Goal: Information Seeking & Learning: Learn about a topic

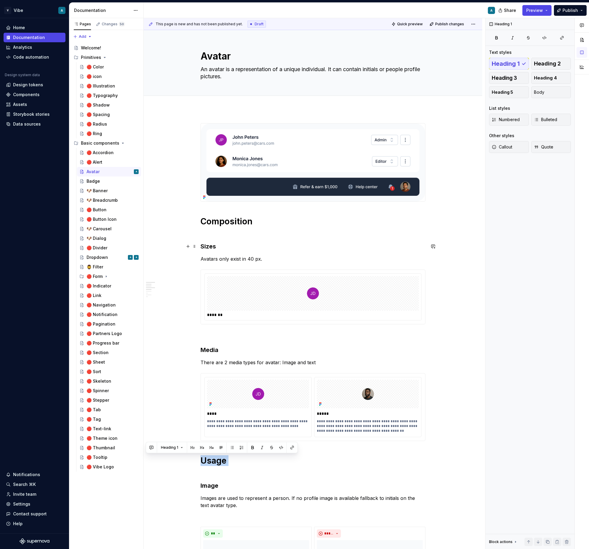
click at [210, 246] on h3 "Sizes" at bounding box center [313, 246] width 225 height 8
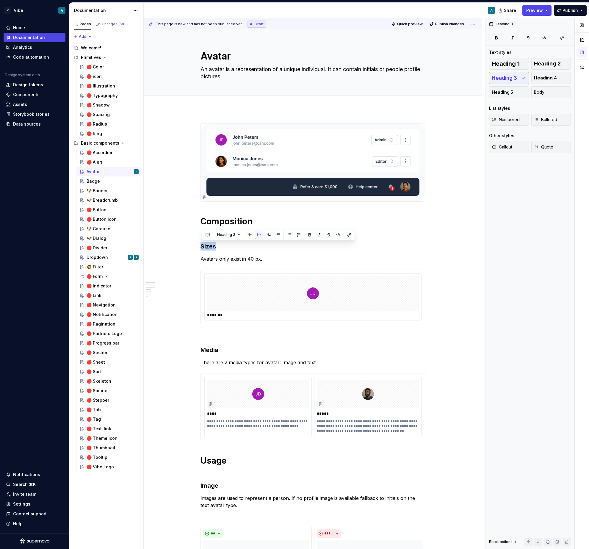
click at [243, 259] on p "Avatars only exist in 40 px." at bounding box center [313, 258] width 225 height 7
copy p "Avatars only exist in 40 px."
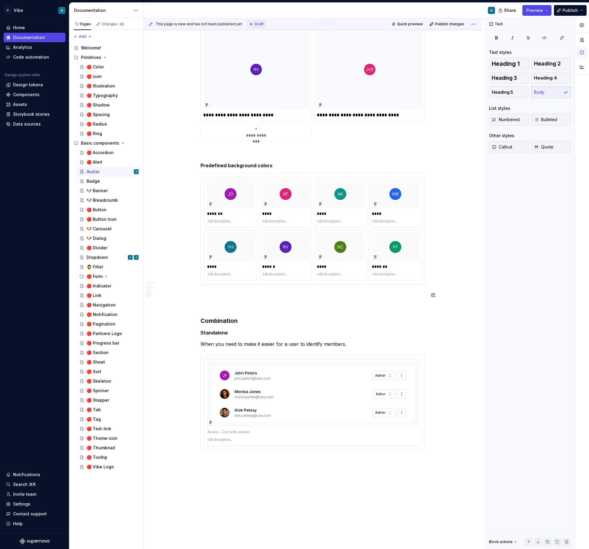
scroll to position [727, 0]
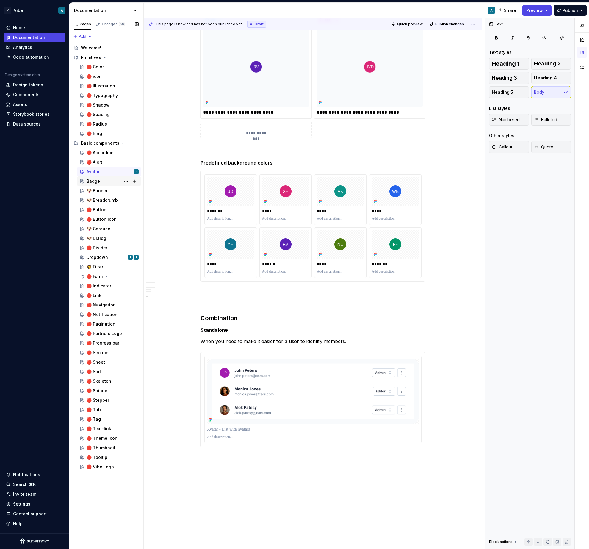
click at [107, 181] on div "Badge" at bounding box center [113, 181] width 52 height 8
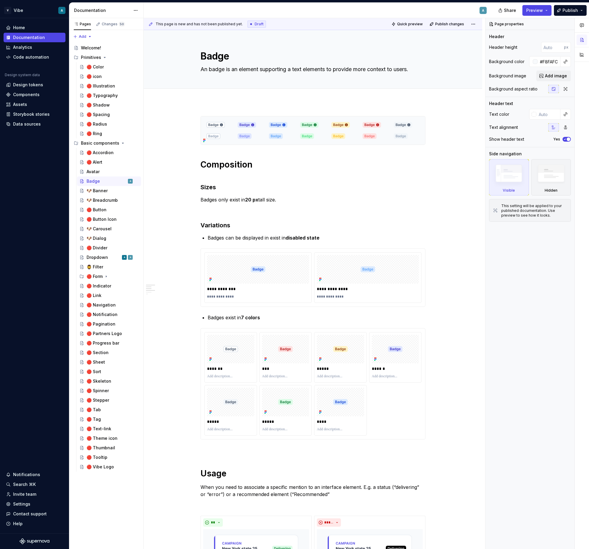
type textarea "*"
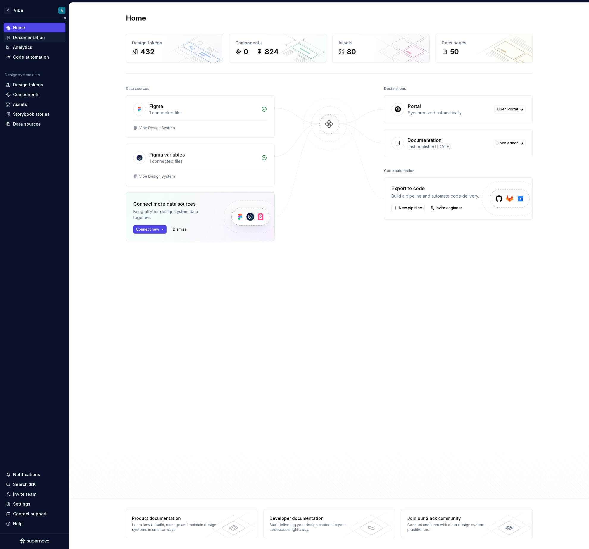
click at [29, 35] on div "Documentation" at bounding box center [29, 38] width 32 height 6
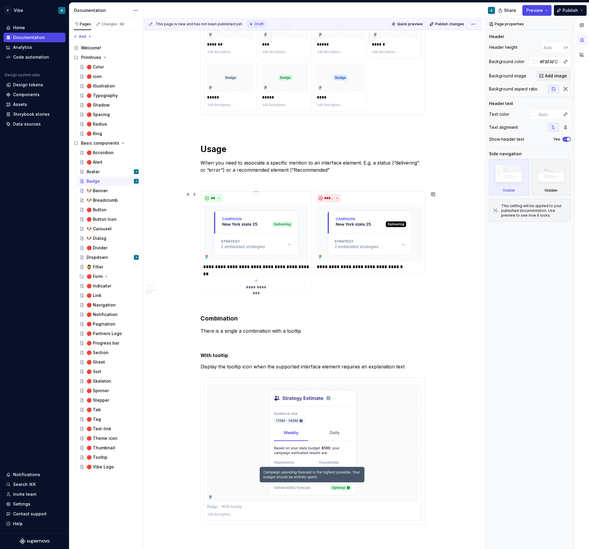
scroll to position [330, 0]
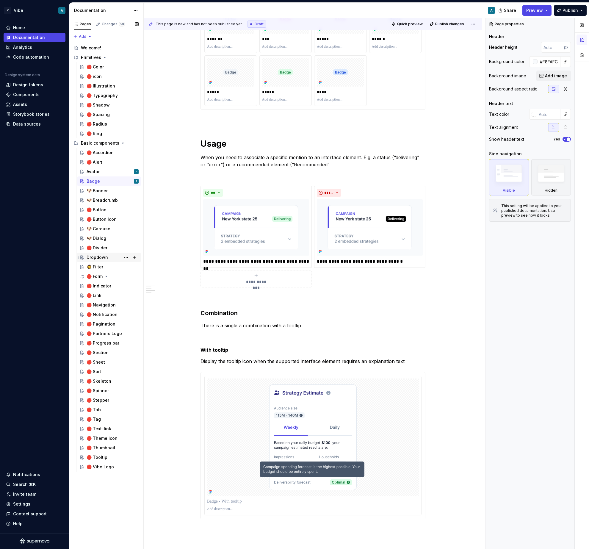
click at [118, 257] on div "Dropdown A" at bounding box center [113, 257] width 52 height 8
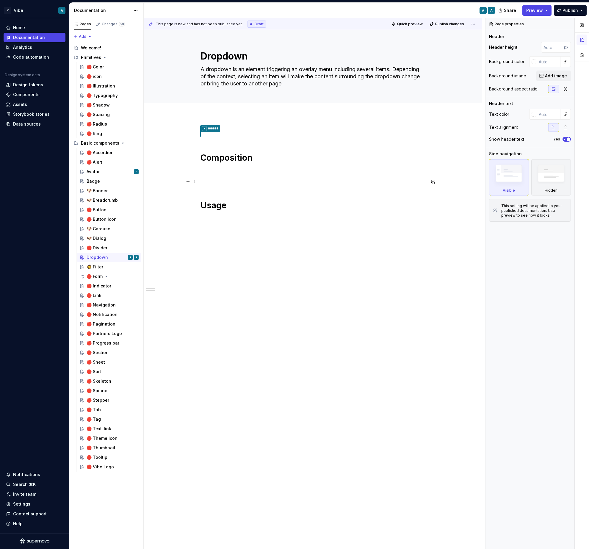
click at [245, 181] on p at bounding box center [313, 182] width 225 height 7
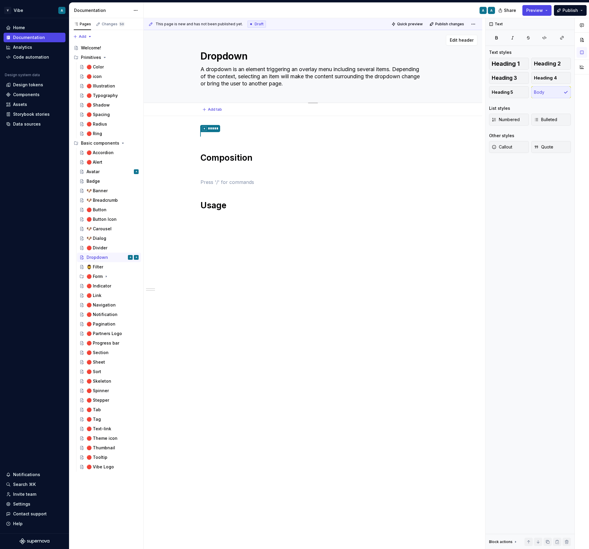
click at [305, 76] on textarea "A dropdown is an element triggering an overlay menu including several items. De…" at bounding box center [311, 77] width 225 height 24
click at [318, 76] on textarea "A dropdown is an element triggering an overlay menu including several items. De…" at bounding box center [311, 77] width 225 height 24
click at [301, 73] on textarea "A dropdown is an element triggering an overlay menu including several items. De…" at bounding box center [311, 77] width 225 height 24
drag, startPoint x: 272, startPoint y: 76, endPoint x: 204, endPoint y: 76, distance: 68.4
click at [204, 76] on textarea "A dropdown is an element triggering an overlay menu including several items. De…" at bounding box center [311, 77] width 225 height 24
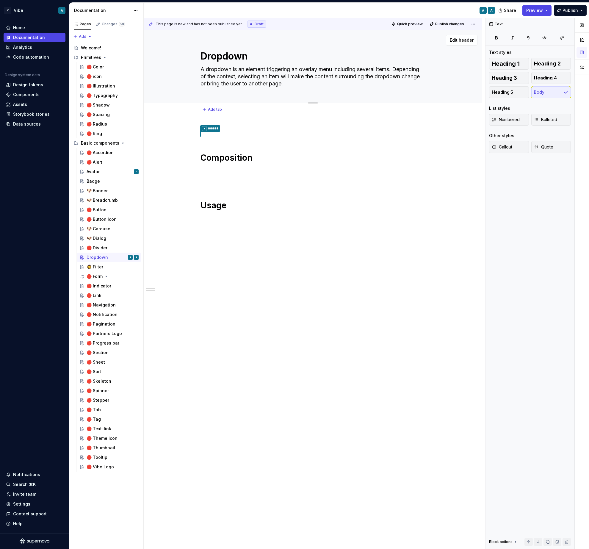
type textarea "*"
type textarea "A dropdown is an element triggering an overlay menu including several items. Se…"
drag, startPoint x: 275, startPoint y: 76, endPoint x: 256, endPoint y: 75, distance: 19.7
click at [256, 75] on textarea "A dropdown is an element triggering an overlay menu including several items. Se…" at bounding box center [311, 77] width 225 height 24
type textarea "*"
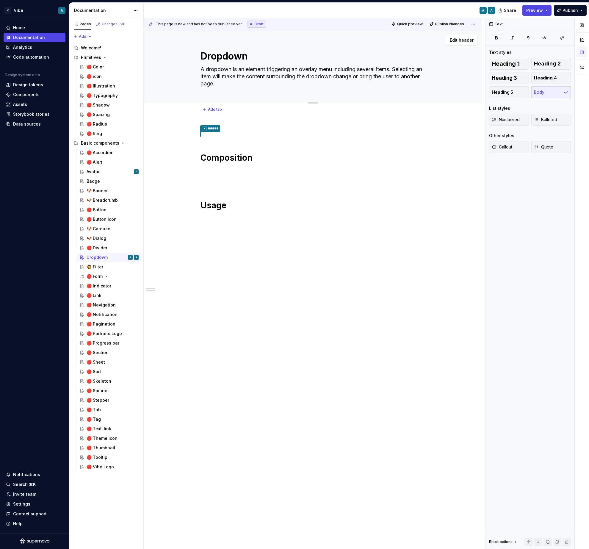
type textarea "A dropdown is an element triggering an overlay menu including several items. Se…"
click at [287, 76] on textarea "A dropdown is an element triggering an overlay menu including several items. Se…" at bounding box center [311, 77] width 225 height 24
type textarea "*"
type textarea "A dropdown is an element triggering an overlay menu including several items. Se…"
paste textarea "content"
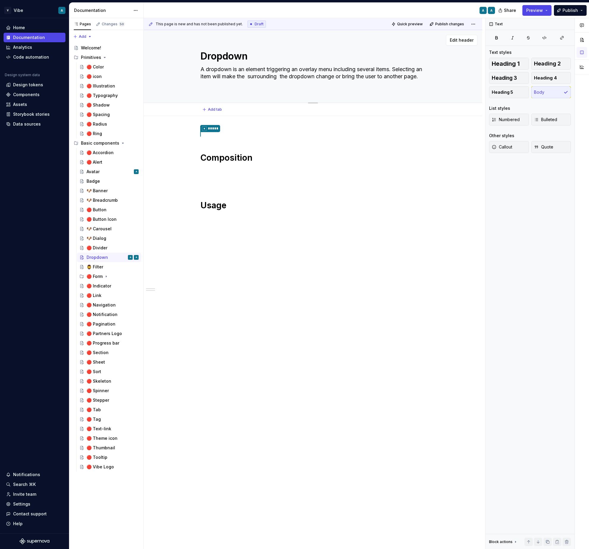
type textarea "*"
type textarea "A dropdown is an element triggering an overlay menu including several items. Se…"
drag, startPoint x: 346, startPoint y: 76, endPoint x: 322, endPoint y: 73, distance: 24.6
click at [322, 73] on textarea "A dropdown is an element triggering an overlay menu including several items. Se…" at bounding box center [311, 77] width 225 height 24
type textarea "*"
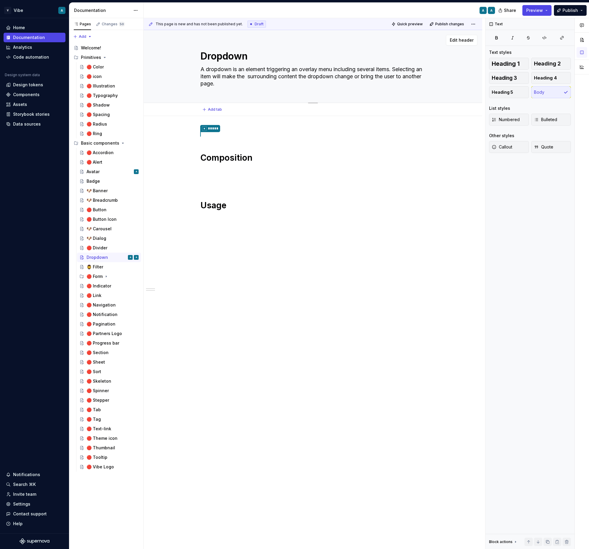
type textarea "A dropdown is an element triggering an overlay menu including several items. Se…"
type textarea "*"
type textarea "A dropdown is an element triggering an overlay menu including several items. Se…"
type textarea "*"
type textarea "A dropdown is an element triggering an overlay menu including several items. Se…"
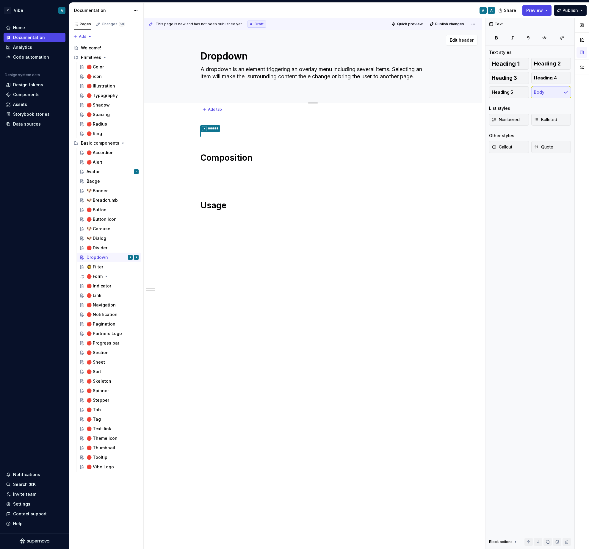
type textarea "*"
type textarea "A dropdown is an element triggering an overlay menu including several items. Se…"
type textarea "*"
type textarea "A dropdown is an element triggering an overlay menu including several items. Se…"
type textarea "*"
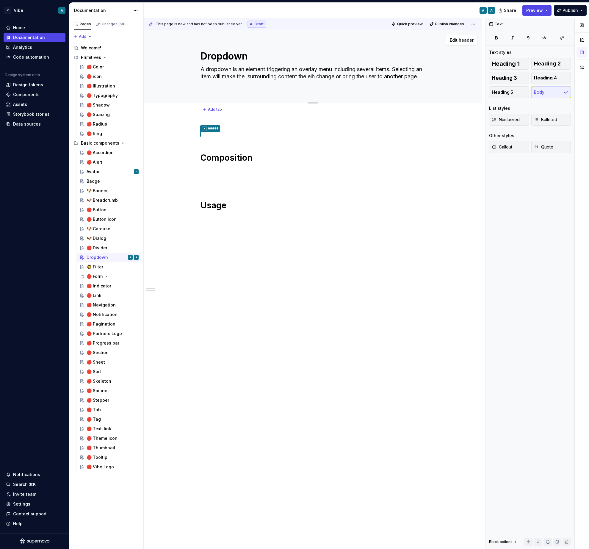
type textarea "A dropdown is an element triggering an overlay menu including several items. Se…"
type textarea "*"
type textarea "A dropdown is an element triggering an overlay menu including several items. Se…"
type textarea "*"
type textarea "A dropdown is an element triggering an overlay menu including several items. Se…"
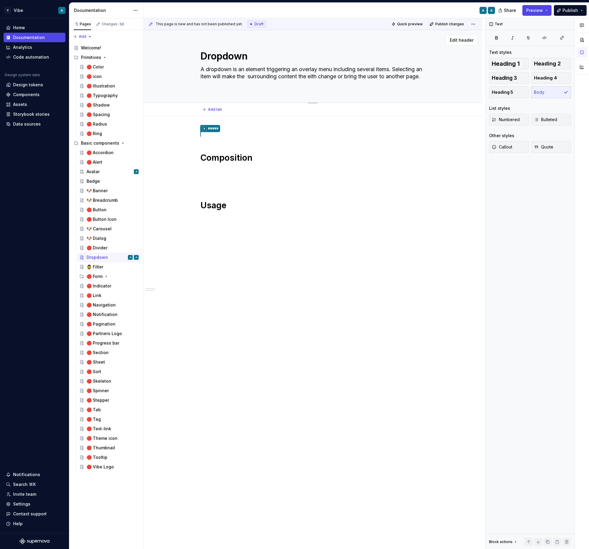
type textarea "*"
type textarea "A dropdown is an element triggering an overlay menu including several items. Se…"
type textarea "*"
type textarea "A dropdown is an element triggering an overlay menu including several items. Se…"
click at [258, 77] on textarea "A dropdown is an element triggering an overlay menu including several items. Se…" at bounding box center [311, 77] width 225 height 24
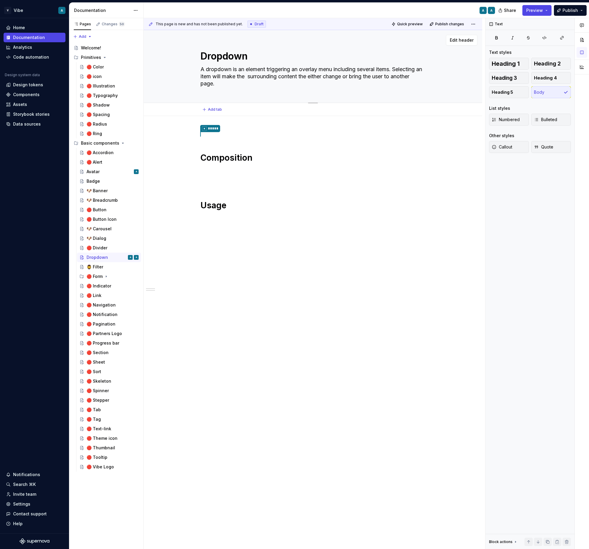
type textarea "*"
type textarea "A dropdown is an element triggering an overlay menu including several items. Se…"
drag, startPoint x: 423, startPoint y: 68, endPoint x: 401, endPoint y: 66, distance: 22.1
click at [401, 66] on textarea "A dropdown is an element triggering an overlay menu including several items. Se…" at bounding box center [311, 77] width 225 height 24
type textarea "*"
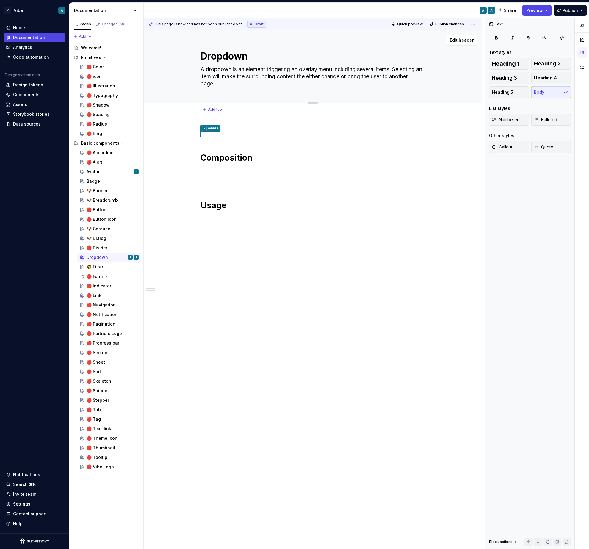
type textarea "A dropdown is an element triggering an overlay menu including several items. P …"
type textarea "*"
type textarea "A dropdown is an element triggering an overlay menu including several items. Pi…"
type textarea "*"
type textarea "A dropdown is an element triggering an overlay menu including several items. Pi…"
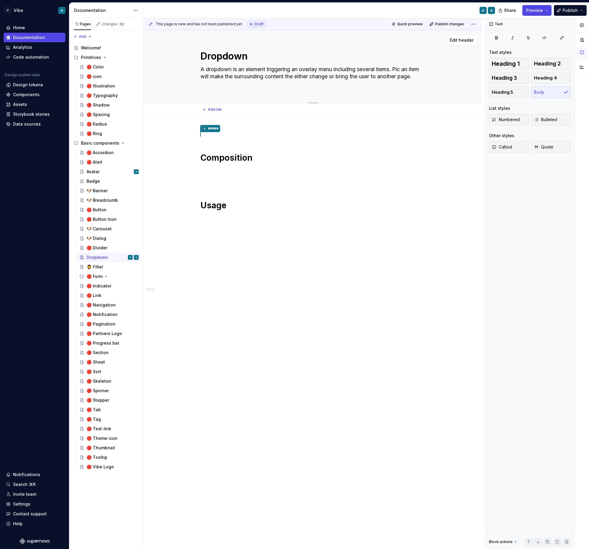
type textarea "*"
type textarea "A dropdown is an element triggering an overlay menu including several items. Pi…"
type textarea "*"
type textarea "A dropdown is an element triggering an overlay menu including several items. Pi…"
type textarea "*"
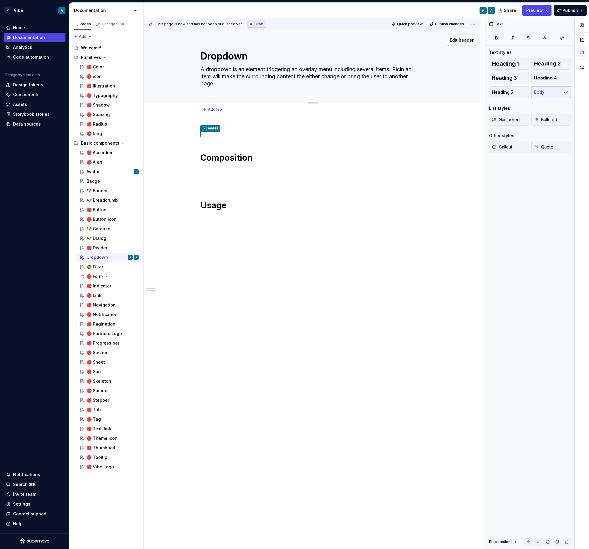
type textarea "A dropdown is an element triggering an overlay menu including several items. Pi…"
drag, startPoint x: 361, startPoint y: 71, endPoint x: 339, endPoint y: 68, distance: 22.1
click at [339, 68] on textarea "A dropdown is an element triggering an overlay menu including several items. Pi…" at bounding box center [311, 77] width 225 height 24
type textarea "*"
type textarea "A dropdown is an element triggering an overlay menu w several items. Picing an …"
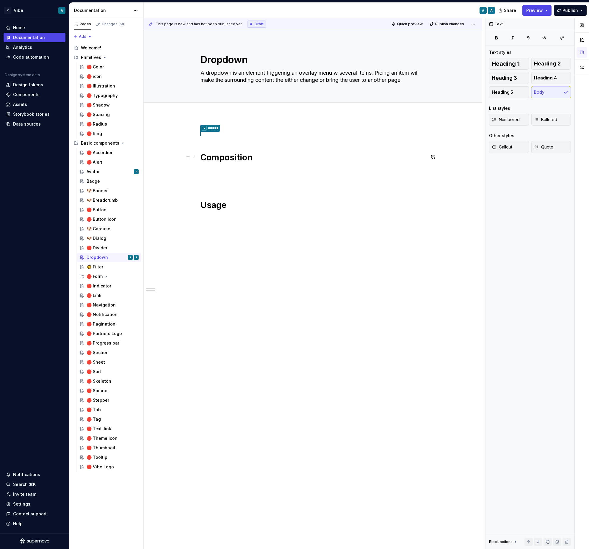
type textarea "*"
type textarea "A dropdown is an element triggering an overlay menu wi several items. Picing an…"
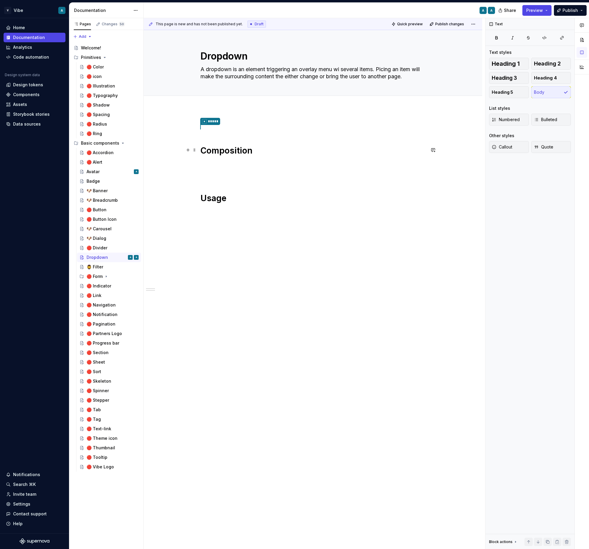
type textarea "*"
type textarea "A dropdown is an element triggering an overlay menu wih several items. Picing a…"
type textarea "*"
type textarea "A dropdown is an element triggering an overlay menu wi several items. Picing an…"
type textarea "*"
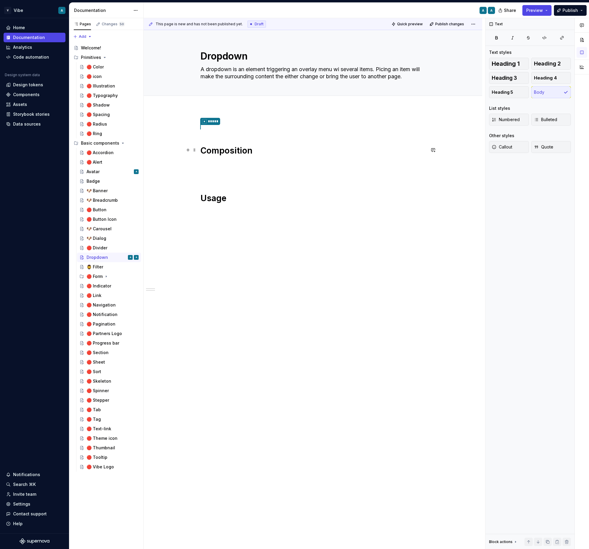
type textarea "A dropdown is an element triggering an overlay menu wit several items. Picing a…"
type textarea "*"
type textarea "A dropdown is an element triggering an overlay menu with several items. Picing …"
click at [394, 70] on textarea "A dropdown is an element triggering an overlay menu with several items. Picing …" at bounding box center [311, 73] width 225 height 17
type textarea "*"
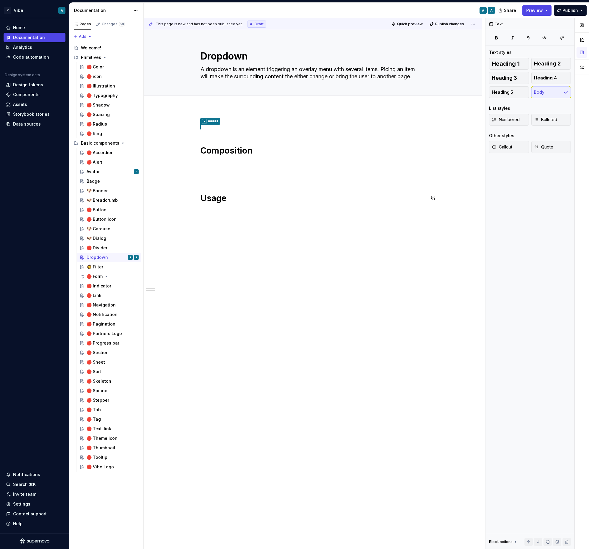
type textarea "A dropdown is an element triggering an overlay menu with several items. Picking…"
drag, startPoint x: 217, startPoint y: 76, endPoint x: 248, endPoint y: 73, distance: 31.7
click at [248, 73] on textarea "A dropdown is an element triggering an overlay menu with several items. Picking…" at bounding box center [311, 77] width 225 height 24
type textarea "*"
type textarea "A dropdown is an element triggering an overlay menu with several items. Picking…"
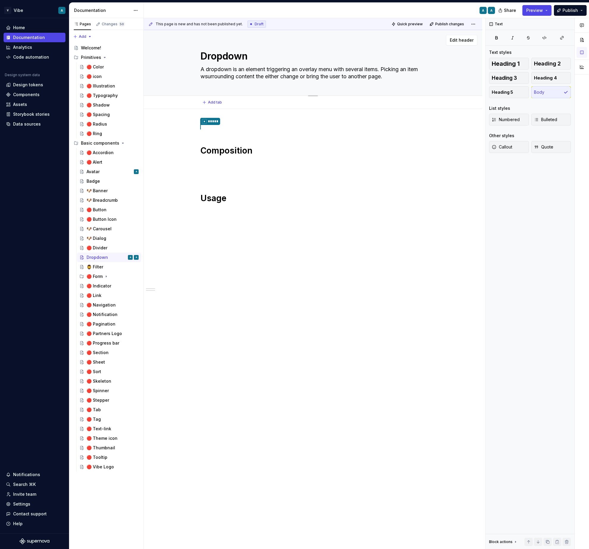
type textarea "*"
type textarea "A dropdown is an element triggering an overlay menu with several items. Picking…"
type textarea "*"
type textarea "A dropdown is an element triggering an overlay menu with several items. Picking…"
type textarea "*"
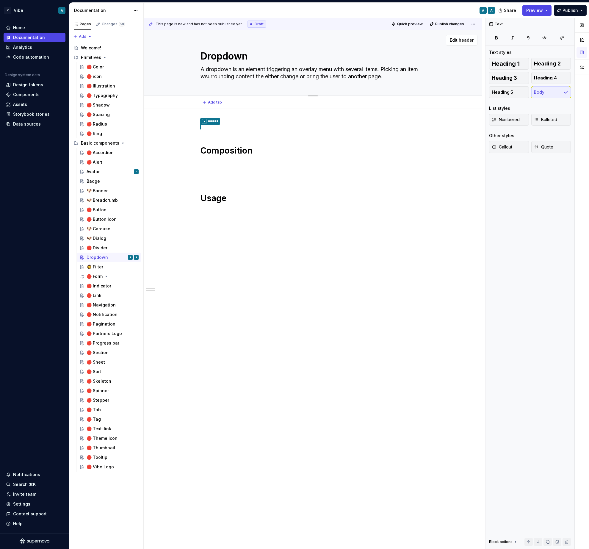
type textarea "A dropdown is an element triggering an overlay menu with several items. Picking…"
type textarea "*"
type textarea "A dropdown is an element triggering an overlay menu with several items. Picking…"
type textarea "*"
type textarea "A dropdown is an element triggering an overlay menu with several items. Picking…"
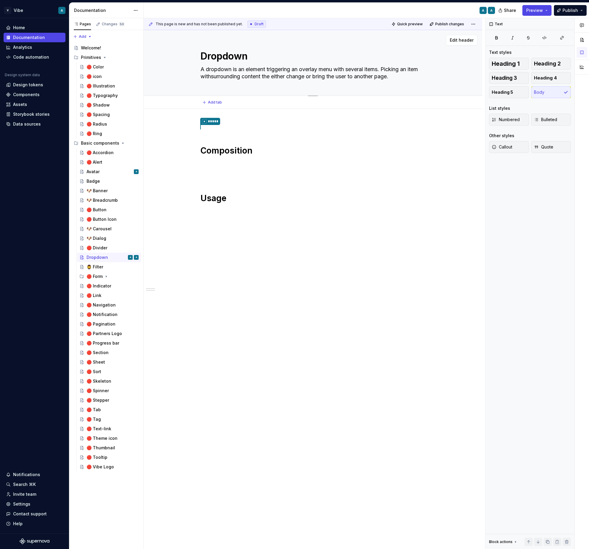
type textarea "*"
type textarea "A dropdown is an element triggering an overlay menu with several items. Picking…"
type textarea "*"
type textarea "A dropdown is an element triggering an overlay menu with several items. Picking…"
type textarea "*"
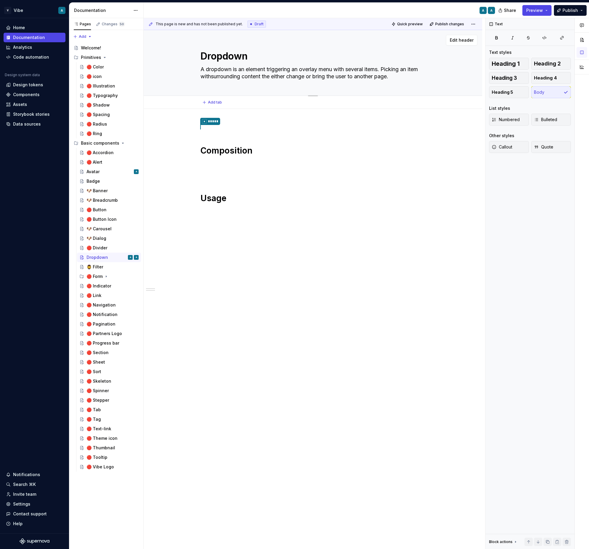
type textarea "A dropdown is an element triggering an overlay menu with several items. Picking…"
type textarea "*"
type textarea "A dropdown is an element triggering an overlay menu with several items. Picking…"
type textarea "*"
type textarea "A dropdown is an element triggering an overlay menu with several items. Picking…"
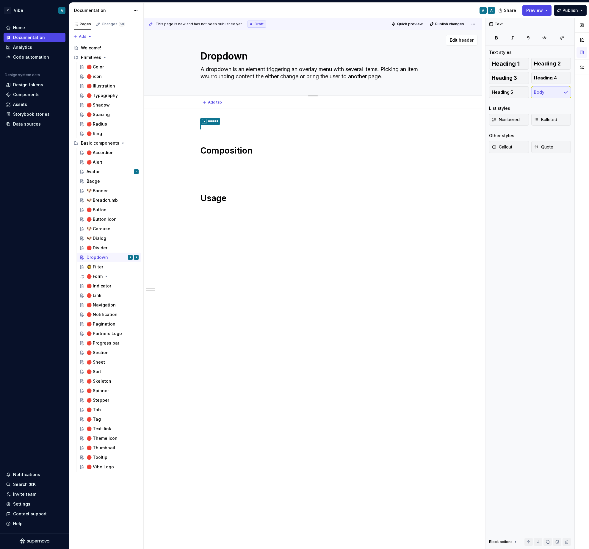
type textarea "*"
type textarea "A dropdown is an element triggering an overlay menu with several items. Picking…"
type textarea "*"
type textarea "A dropdown is an element triggering an overlay menu with several items. Picking…"
type textarea "*"
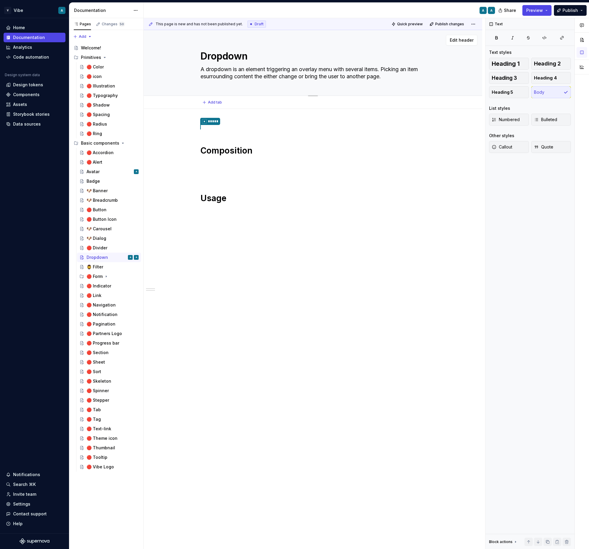
type textarea "A dropdown is an element triggering an overlay menu with several items. Picking…"
type textarea "*"
type textarea "A dropdown is an element triggering an overlay menu with several items. Picking…"
type textarea "*"
type textarea "A dropdown is an element triggering an overlay menu with several items. Picking…"
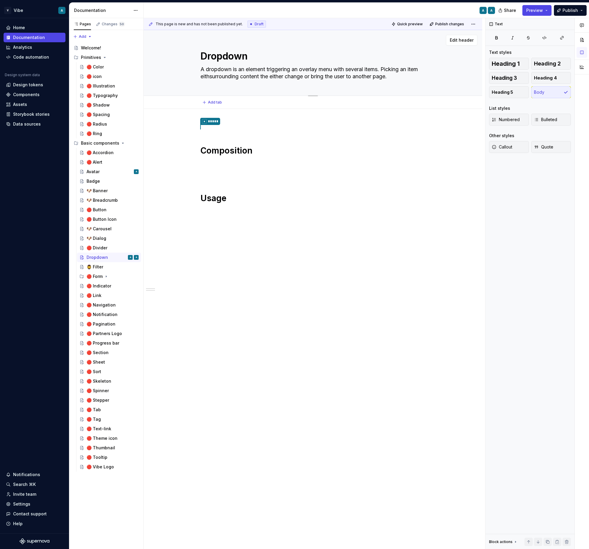
type textarea "*"
type textarea "A dropdown is an element triggering an overlay menu with several items. Picking…"
type textarea "*"
type textarea "A dropdown is an element triggering an overlay menu with several items. Picking…"
type textarea "*"
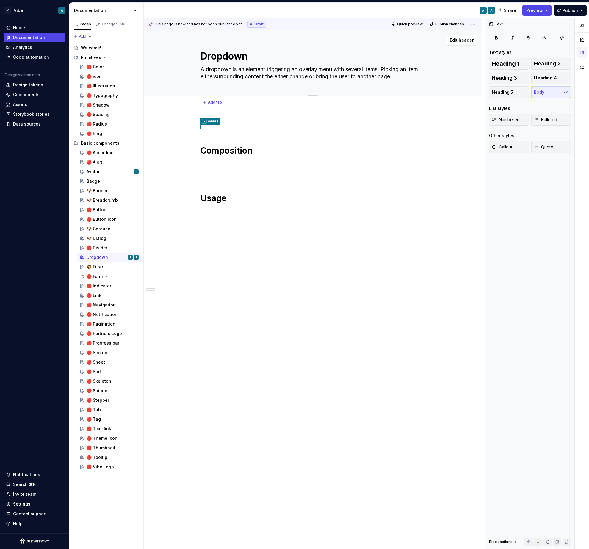
type textarea "A dropdown is an element triggering an overlay menu with several items. Picking…"
type textarea "*"
type textarea "A dropdown is an element triggering an overlay menu with several items. Picking…"
type textarea "*"
type textarea "A dropdown is an element triggering an overlay menu with several items. Picking…"
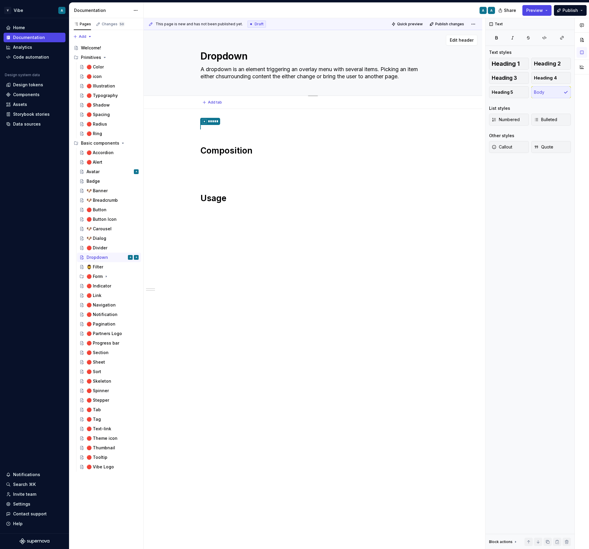
type textarea "*"
type textarea "A dropdown is an element triggering an overlay menu with several items. Picking…"
type textarea "*"
type textarea "A dropdown is an element triggering an overlay menu with several items. Picking…"
type textarea "*"
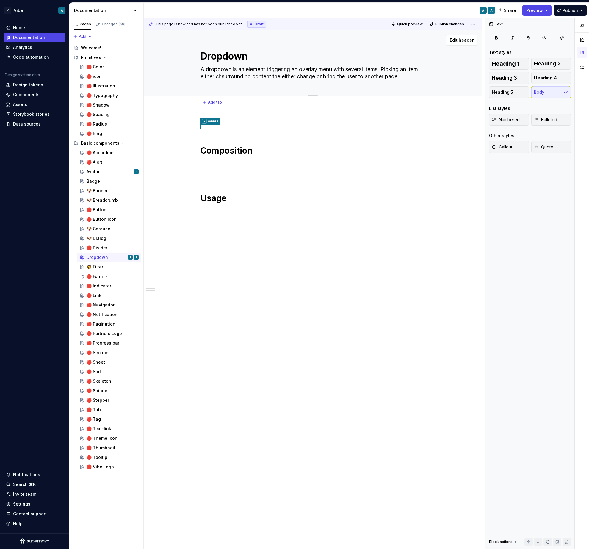
type textarea "A dropdown is an element triggering an overlay menu with several items. Picking…"
type textarea "*"
type textarea "A dropdown is an element triggering an overlay menu with several items. Picking…"
type textarea "*"
type textarea "A dropdown is an element triggering an overlay menu with several items. Picking…"
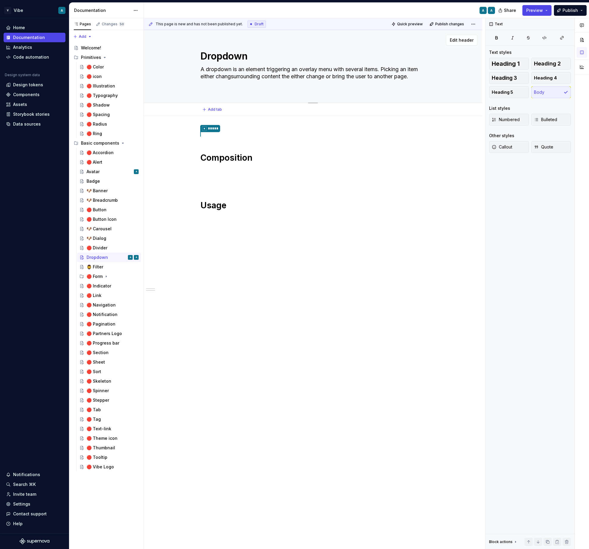
type textarea "*"
type textarea "A dropdown is an element triggering an overlay menu with several items. Picking…"
type textarea "*"
type textarea "A dropdown is an element triggering an overlay menu with several items. Picking…"
type textarea "*"
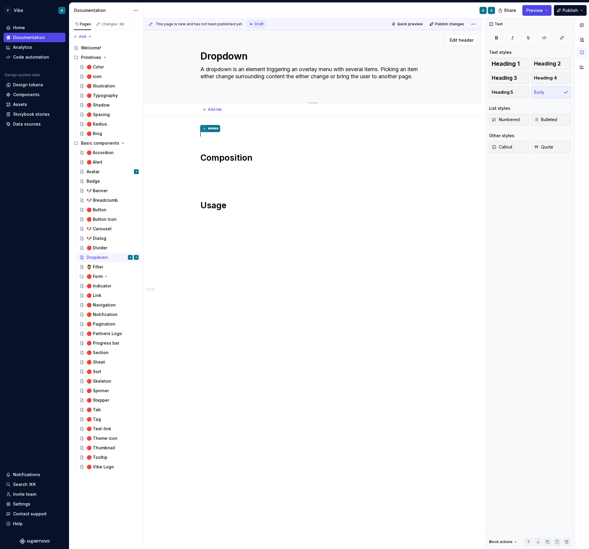
type textarea "A dropdown is an element triggering an overlay menu with several items. Picking…"
type textarea "*"
type textarea "A dropdown is an element triggering an overlay menu with several items. Picking…"
type textarea "*"
type textarea "A dropdown is an element triggering an overlay menu with several items. Picking…"
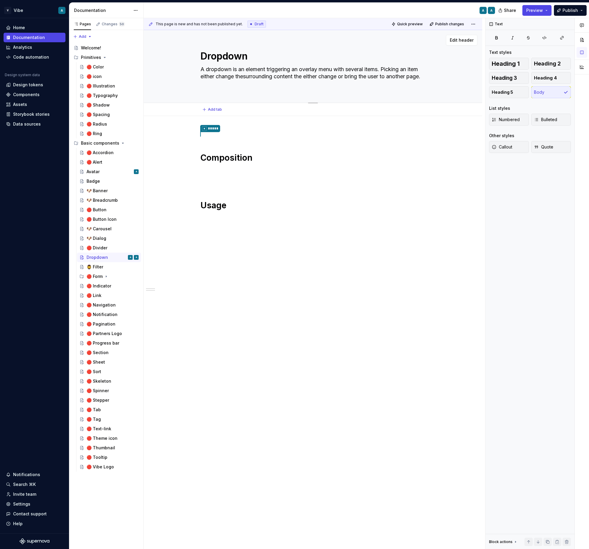
type textarea "*"
type textarea "A dropdown is an element triggering an overlay menu with several items. Picking…"
type textarea "*"
type textarea "A dropdown is an element triggering an overlay menu with several items. Picking…"
type textarea "*"
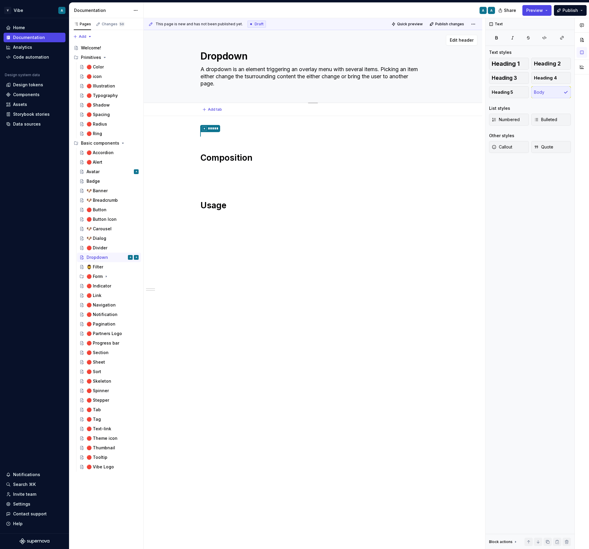
type textarea "A dropdown is an element triggering an overlay menu with several items. Picking…"
type textarea "*"
type textarea "A dropdown is an element triggering an overlay menu with several items. Picking…"
type textarea "*"
type textarea "A dropdown is an element triggering an overlay menu with several items. Picking…"
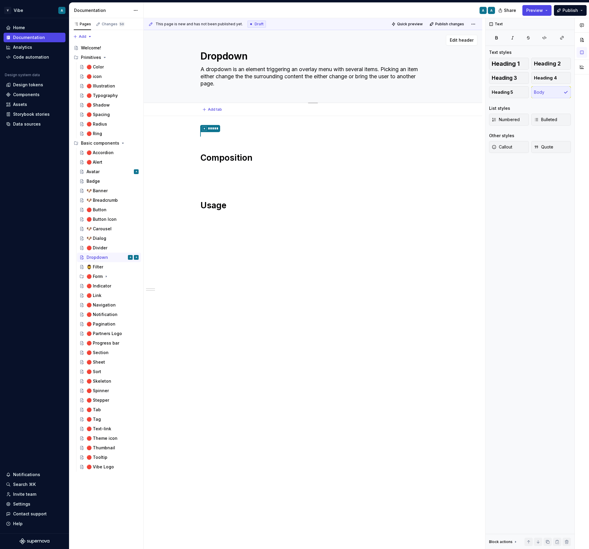
drag, startPoint x: 366, startPoint y: 75, endPoint x: 322, endPoint y: 77, distance: 43.8
click at [322, 77] on textarea "A dropdown is an element triggering an overlay menu with several items. Picking…" at bounding box center [311, 77] width 225 height 24
type textarea "*"
type textarea "A dropdown is an element triggering an overlay menu with several items. Picking…"
type textarea "*"
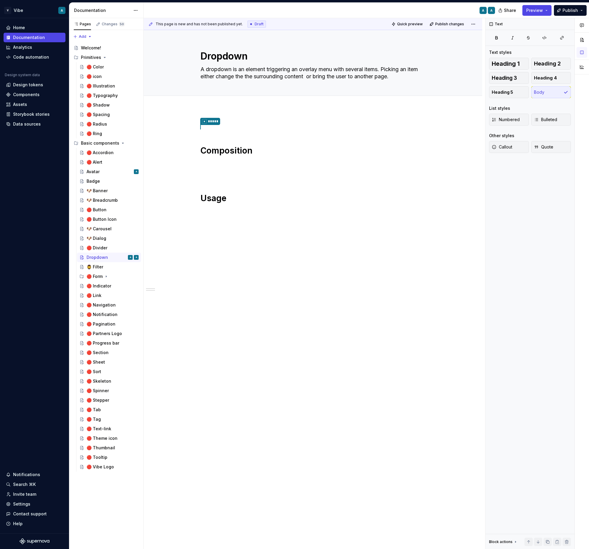
type textarea "A dropdown is an element triggering an overlay menu with several items. Picking…"
type textarea "*"
type textarea "A dropdown is an element triggering an overlay menu with several items. Picking…"
click at [225, 170] on div "* ***** Composition Usage" at bounding box center [313, 174] width 225 height 103
click at [222, 168] on div "* ***** Composition Usage" at bounding box center [313, 174] width 225 height 103
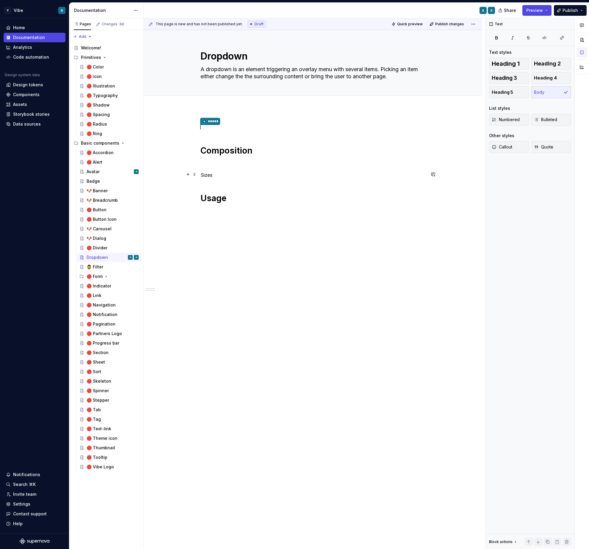
click at [212, 176] on p "Sizes" at bounding box center [313, 174] width 225 height 7
click at [248, 165] on button "button" at bounding box center [249, 163] width 8 height 8
click at [219, 175] on h3 "Sizes" at bounding box center [313, 175] width 225 height 8
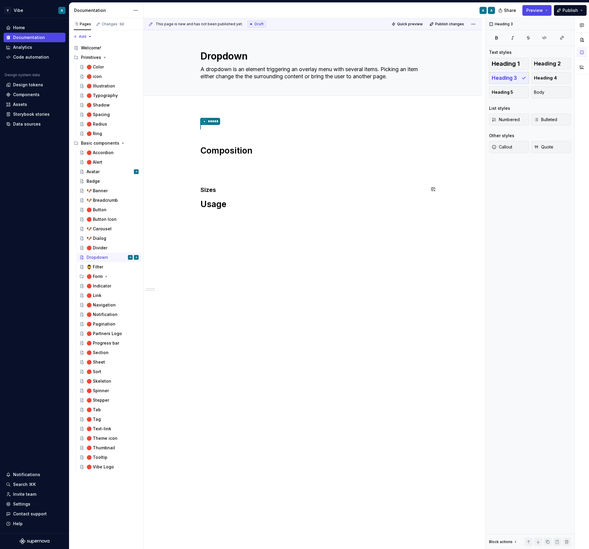
click at [220, 184] on div "* ***** Composition Sizes Usage" at bounding box center [313, 177] width 225 height 109
click at [220, 187] on h3 "Sizes" at bounding box center [313, 190] width 225 height 8
click at [213, 168] on div "* ***** Composition Sizes Usage" at bounding box center [313, 188] width 225 height 130
click at [221, 165] on h3 "Sizes" at bounding box center [313, 165] width 225 height 8
click at [212, 174] on p at bounding box center [313, 177] width 225 height 7
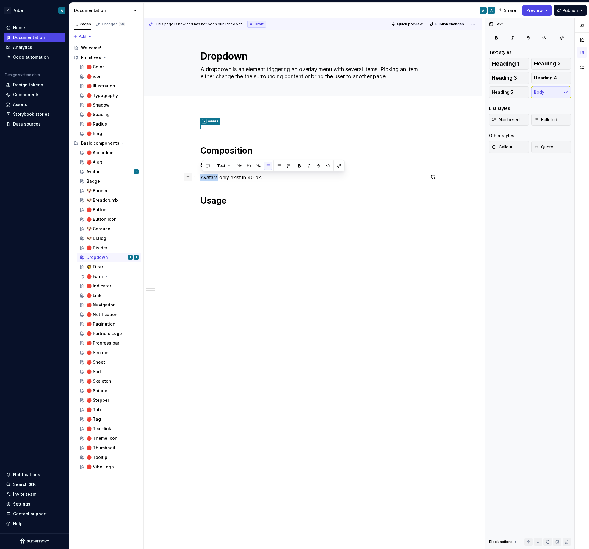
drag, startPoint x: 219, startPoint y: 177, endPoint x: 189, endPoint y: 176, distance: 30.1
click at [201, 176] on div "* ***** Composition Sizes Avatars only exist in 40 px. Usage" at bounding box center [313, 179] width 225 height 112
drag, startPoint x: 262, startPoint y: 176, endPoint x: 258, endPoint y: 176, distance: 4.5
click at [258, 176] on p "Dropdowns only exist in 40 px." at bounding box center [313, 177] width 225 height 7
click at [267, 202] on h1 "Usage" at bounding box center [313, 205] width 225 height 21
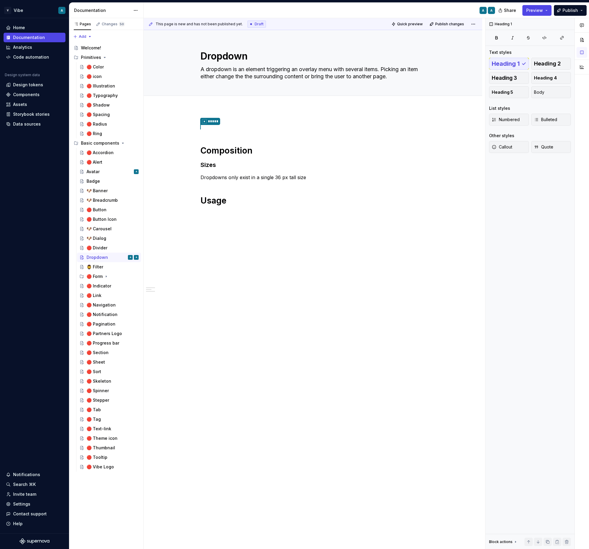
click at [213, 218] on div "* ***** Composition Sizes Dropdowns only exist in a single 36 px tall size Usage" at bounding box center [313, 175] width 225 height 105
click at [203, 225] on p "when you have a list of 7 items or more that the user needs to pick from" at bounding box center [313, 224] width 225 height 7
click at [243, 211] on h1 "Usage" at bounding box center [313, 205] width 225 height 21
drag, startPoint x: 204, startPoint y: 214, endPoint x: 198, endPoint y: 214, distance: 6.0
click at [198, 214] on div "* ***** Composition Sizes Dropdowns only exist in a single 36 px tall size Usag…" at bounding box center [313, 249] width 339 height 281
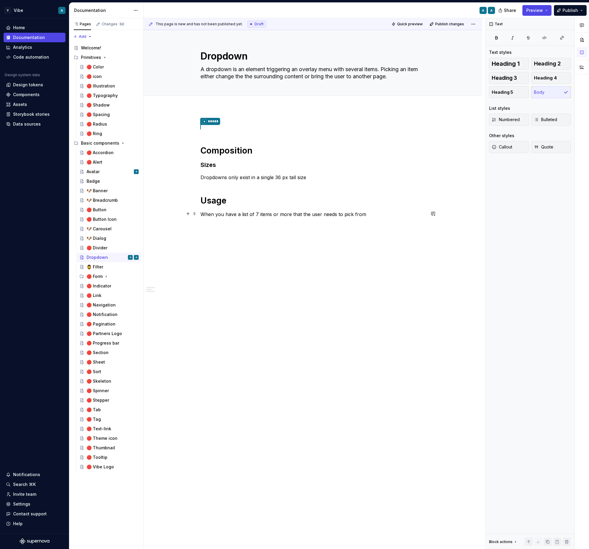
click at [258, 212] on p "When you have a list of 7 items or more that the user needs to pick from" at bounding box center [313, 214] width 225 height 7
drag, startPoint x: 273, startPoint y: 214, endPoint x: 292, endPoint y: 214, distance: 18.4
click at [292, 214] on p "When you have a list of 2 items or more that the user needs to pick from" at bounding box center [313, 214] width 225 height 7
click at [365, 215] on p "When you have a list of 2 items that the user needs to pick from" at bounding box center [313, 214] width 225 height 7
click at [365, 215] on p "When you have a list of 2 items that the user needs to pick from." at bounding box center [313, 214] width 225 height 7
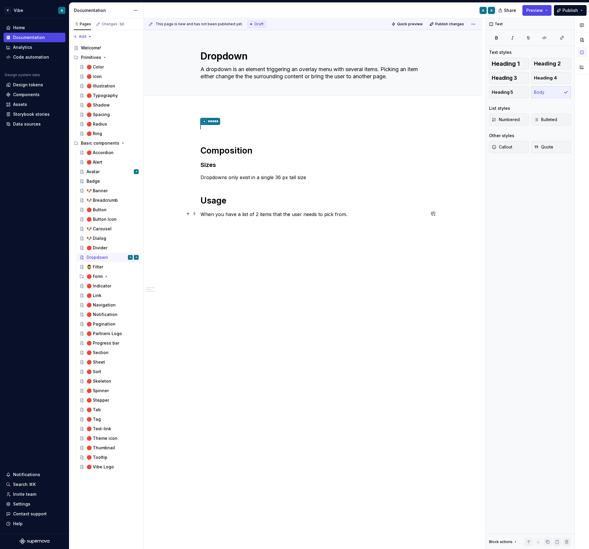
click at [203, 213] on p "When you have a list of 2 items that the user needs to pick from." at bounding box center [313, 214] width 225 height 7
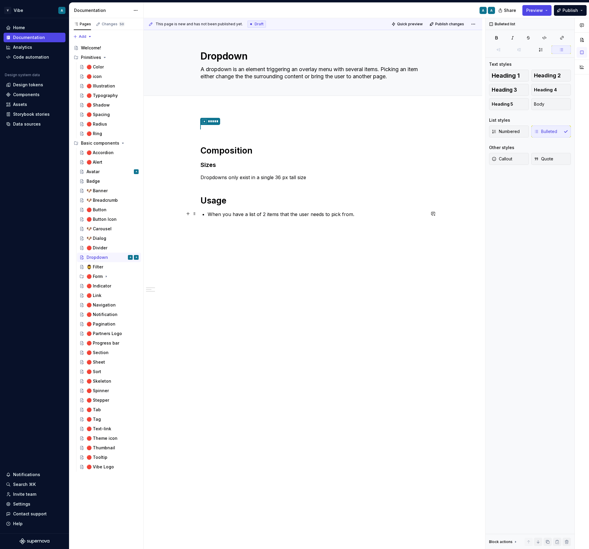
click at [365, 217] on p "When you have a list of 2 items that the user needs to pick from." at bounding box center [317, 214] width 218 height 7
click at [107, 170] on div "Avatar A" at bounding box center [113, 172] width 52 height 8
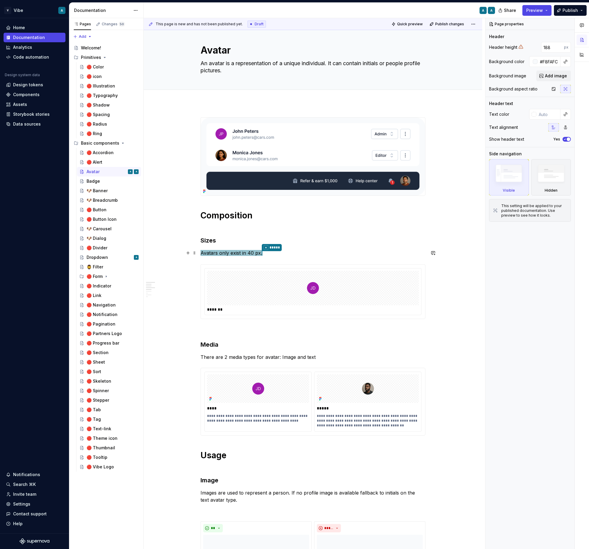
scroll to position [6, 0]
click at [240, 276] on div at bounding box center [313, 288] width 212 height 35
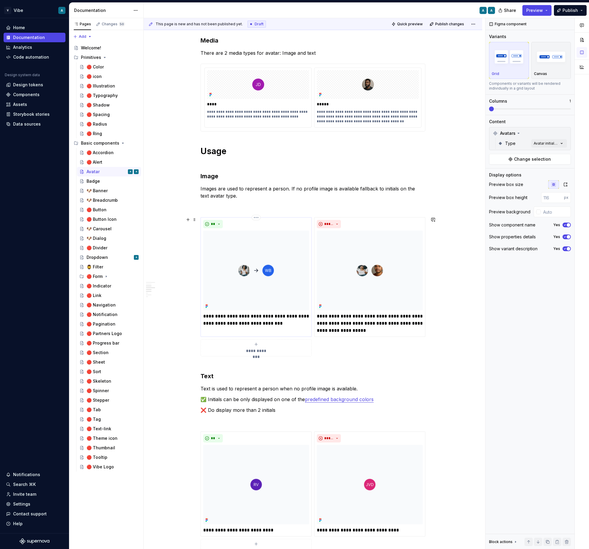
scroll to position [318, 0]
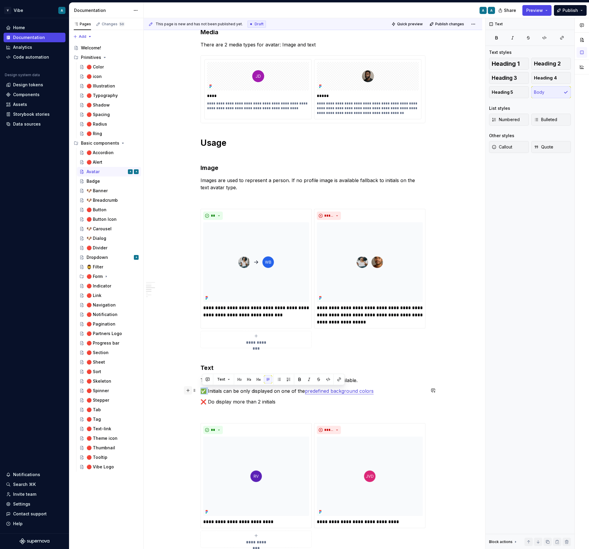
drag, startPoint x: 210, startPoint y: 390, endPoint x: 191, endPoint y: 390, distance: 18.5
click at [201, 390] on div "**********" at bounding box center [313, 341] width 225 height 1073
copy p "✅"
click at [104, 241] on div "🐶 Dialog" at bounding box center [97, 238] width 20 height 6
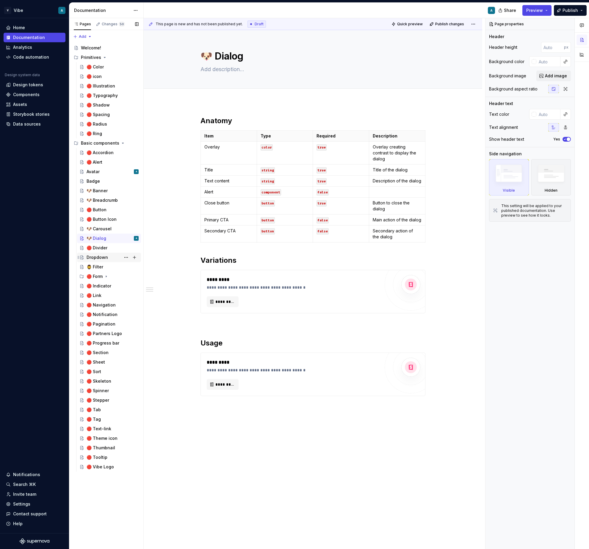
click at [107, 254] on div "Dropdown A" at bounding box center [113, 257] width 52 height 8
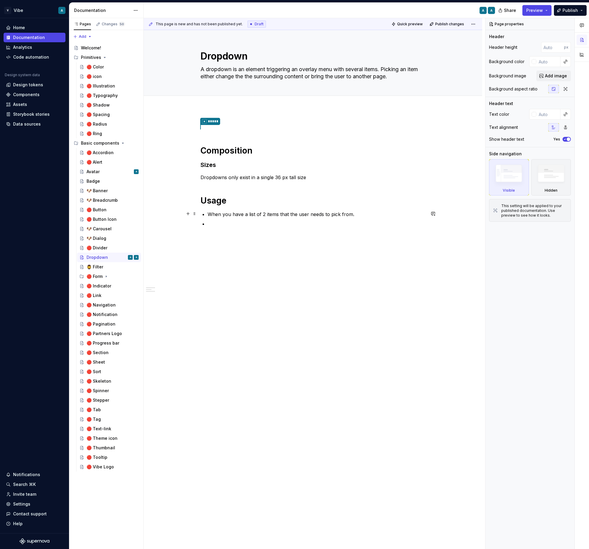
click at [209, 215] on div "* ***** Composition Sizes Dropdowns only exist in a single 36 px tall size Usag…" at bounding box center [313, 175] width 225 height 104
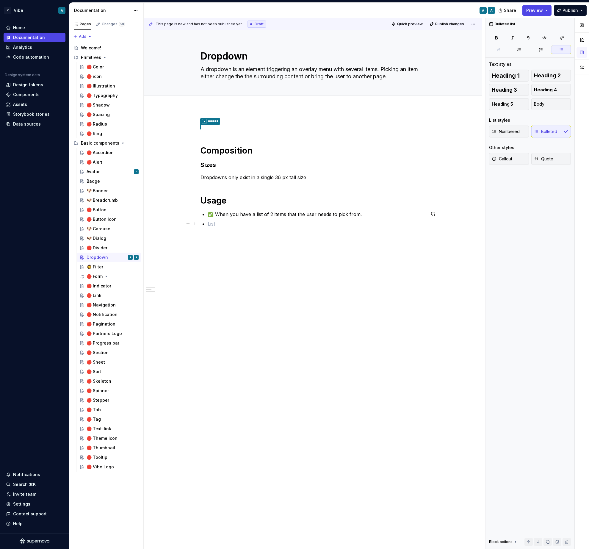
click at [212, 224] on p at bounding box center [317, 223] width 218 height 7
click at [100, 171] on div "Avatar A" at bounding box center [113, 172] width 52 height 8
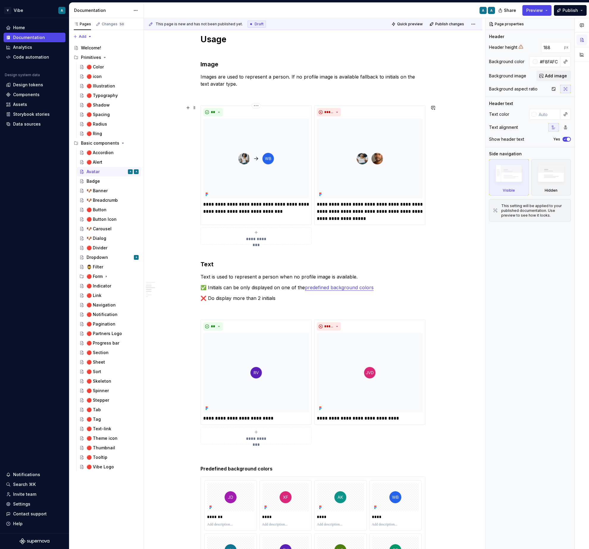
scroll to position [451, 0]
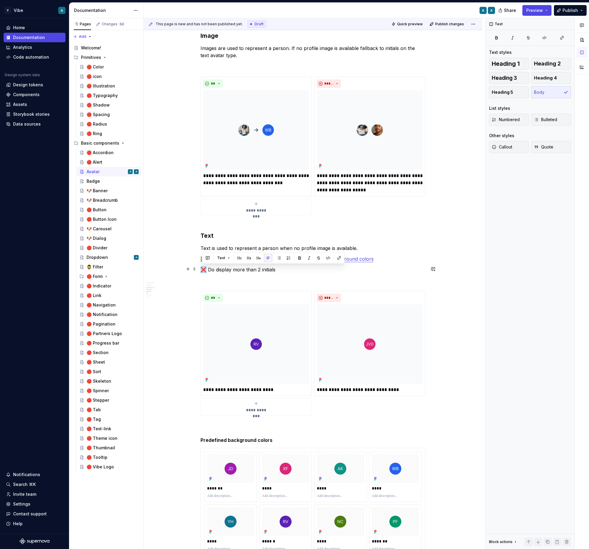
drag, startPoint x: 208, startPoint y: 269, endPoint x: 203, endPoint y: 269, distance: 5.4
click at [203, 269] on p "❌ Do display more than 2 initials" at bounding box center [313, 269] width 225 height 7
copy p "❌"
click at [99, 257] on div "Dropdown" at bounding box center [97, 257] width 21 height 6
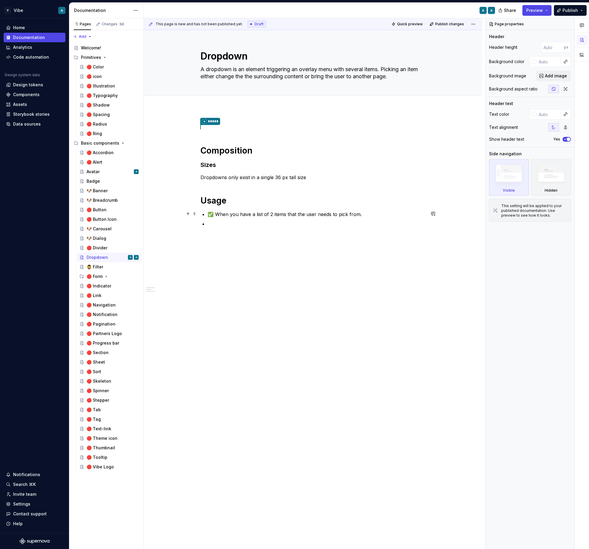
click at [218, 218] on ul "✅ When you have a list of 2 items that the user needs to pick from." at bounding box center [317, 219] width 218 height 17
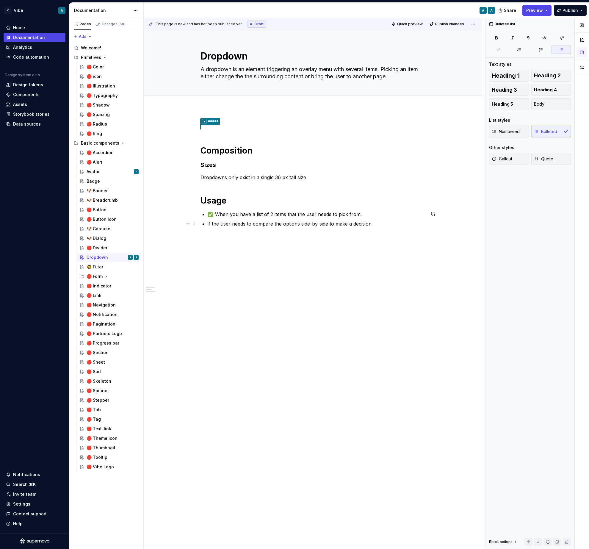
click at [209, 225] on div "* ***** Composition Sizes Dropdowns only exist in a single 36 px tall size Usag…" at bounding box center [313, 175] width 225 height 104
click at [102, 172] on div "Avatar A" at bounding box center [113, 172] width 52 height 8
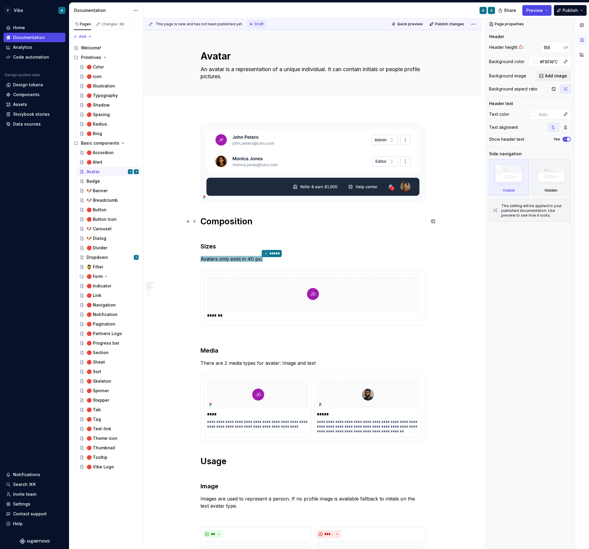
click at [236, 231] on h1 "Composition" at bounding box center [313, 226] width 225 height 21
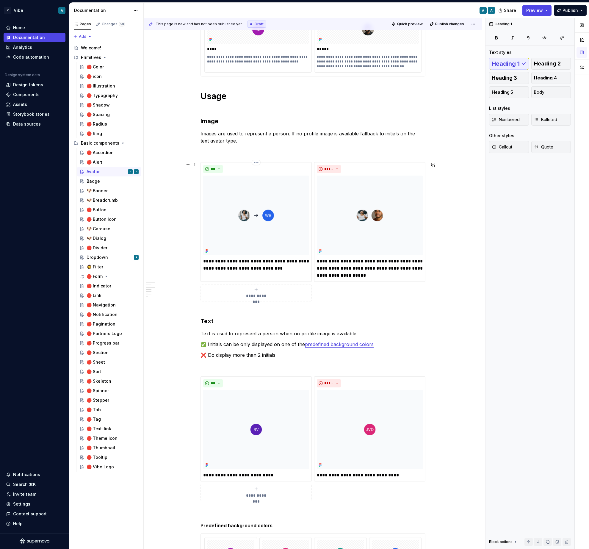
scroll to position [378, 0]
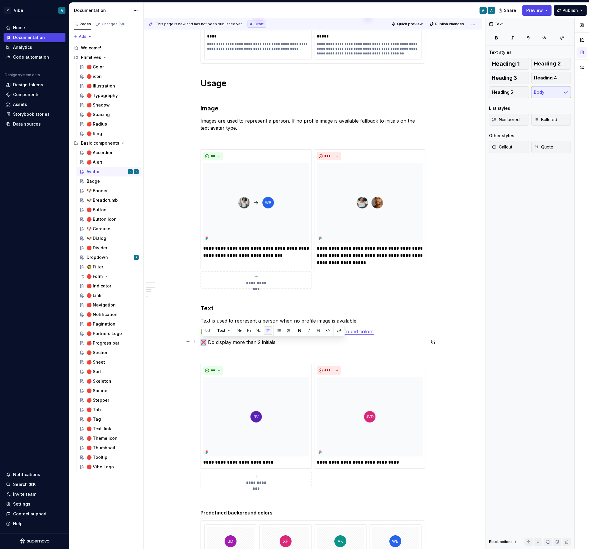
drag, startPoint x: 207, startPoint y: 343, endPoint x: 204, endPoint y: 343, distance: 3.6
click at [204, 343] on p "❌ Do display more than 2 initials" at bounding box center [313, 342] width 225 height 7
copy p "❌"
click at [106, 159] on div "🔴 Alert" at bounding box center [113, 162] width 52 height 8
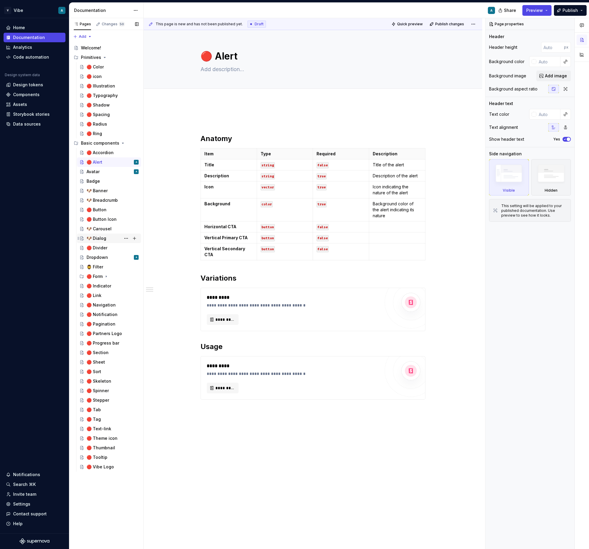
click at [105, 237] on div "🐶 Dialog" at bounding box center [97, 238] width 20 height 6
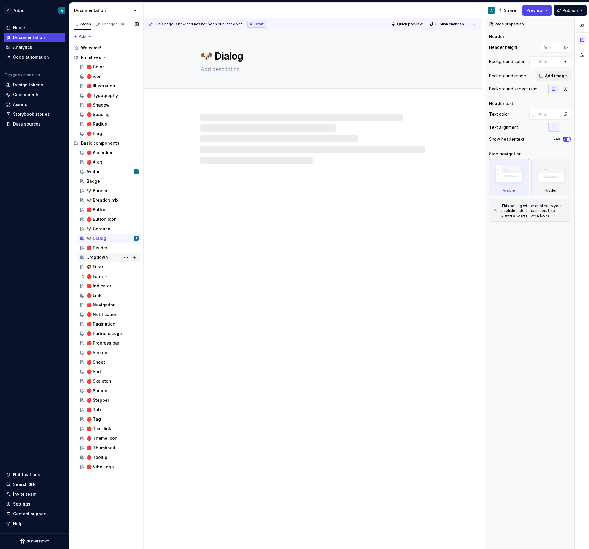
click at [103, 256] on div "Dropdown" at bounding box center [97, 257] width 21 height 6
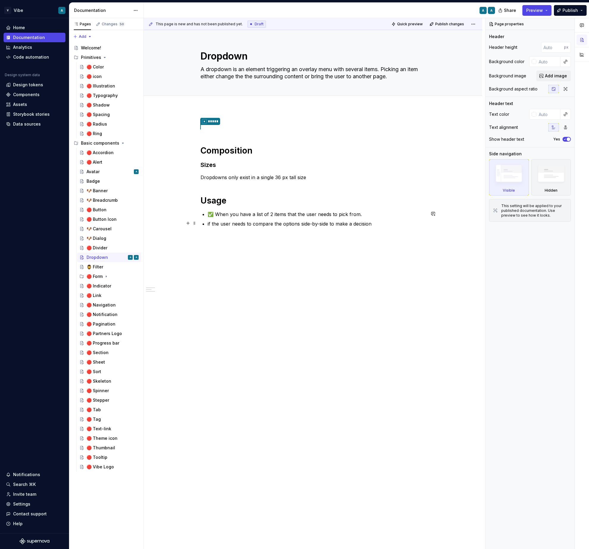
type textarea "*"
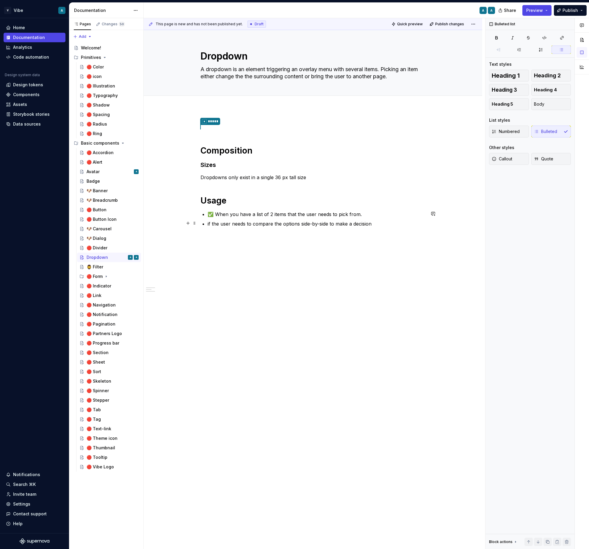
click at [210, 226] on p "if the user needs to compare the options side-by-side to make a decision" at bounding box center [317, 223] width 218 height 7
paste div
drag, startPoint x: 342, startPoint y: 224, endPoint x: 336, endPoint y: 224, distance: 6.0
click at [336, 224] on p "❌ Do not use a dropdown if the user needs to compare the options side-by-side t…" at bounding box center [317, 227] width 218 height 14
click at [317, 181] on div "* ***** Composition Sizes Dropdowns only exist in a single 36 px tall size Usag…" at bounding box center [313, 178] width 225 height 111
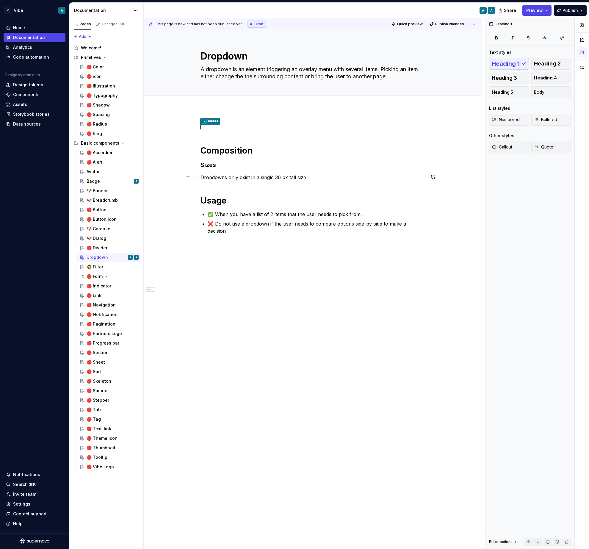
click at [326, 177] on p "Dropdowns only exist in a single 36 px tall size" at bounding box center [313, 177] width 225 height 7
click at [220, 177] on p "Dropdowns only exist in a single 36 px tall size" at bounding box center [313, 177] width 225 height 7
click at [228, 177] on p "Dropdowns only exist in a single 36 px tall size" at bounding box center [313, 177] width 225 height 7
click at [274, 224] on p "❌ Do not use a dropdown if the user needs to compare options side-by-side to ma…" at bounding box center [317, 227] width 218 height 14
click at [249, 250] on div "* ***** Composition Sizes Dropdown only exist in a single 36 px tall size Usage…" at bounding box center [313, 258] width 339 height 298
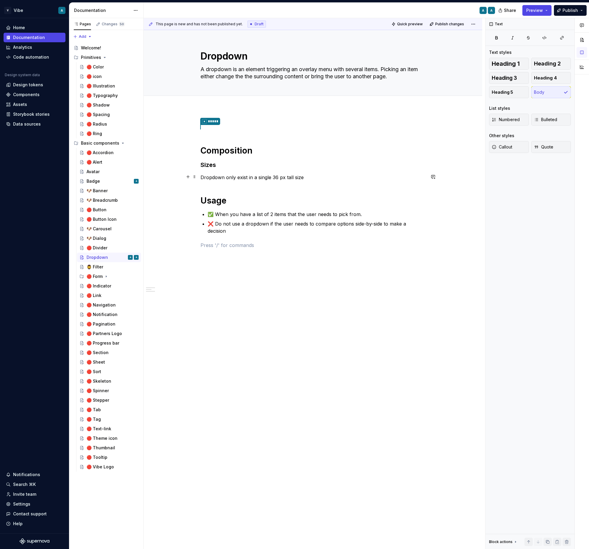
click at [232, 179] on p "Dropdown only exist in a single 36 px tall size" at bounding box center [313, 177] width 225 height 7
click at [258, 153] on h1 "Composition" at bounding box center [313, 150] width 225 height 11
click at [310, 177] on p "Dropdown only exist in a single 36 px tall size" at bounding box center [313, 177] width 225 height 7
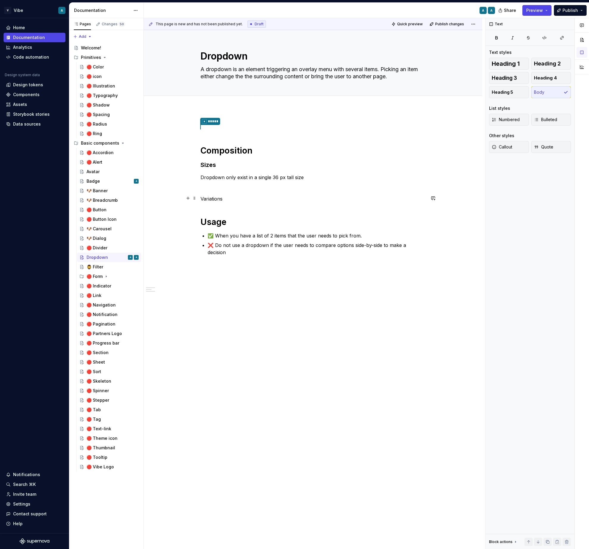
click at [213, 200] on p "Variations" at bounding box center [313, 198] width 225 height 7
click at [246, 185] on button "button" at bounding box center [249, 187] width 8 height 8
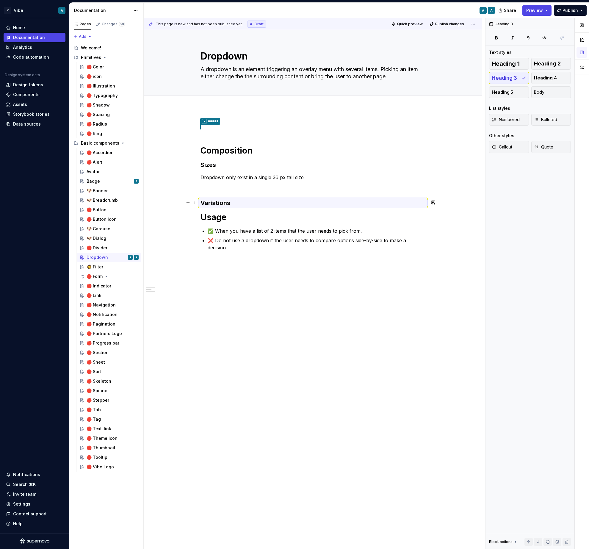
click at [237, 199] on h3 "Variations" at bounding box center [313, 203] width 225 height 8
click at [235, 201] on h3 "Variations" at bounding box center [313, 203] width 225 height 8
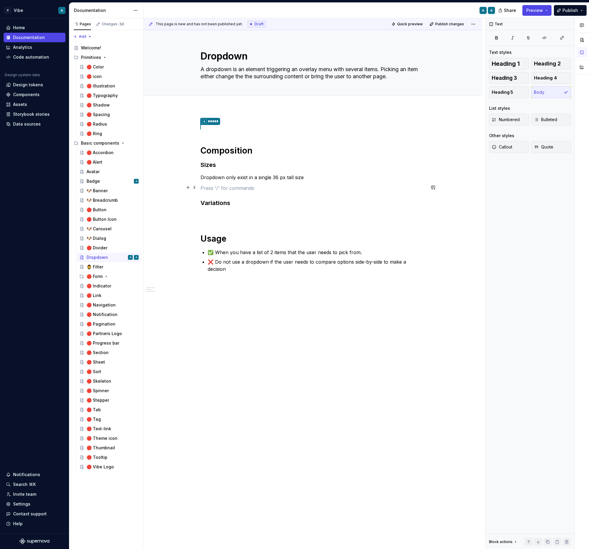
click at [219, 185] on p at bounding box center [313, 187] width 225 height 7
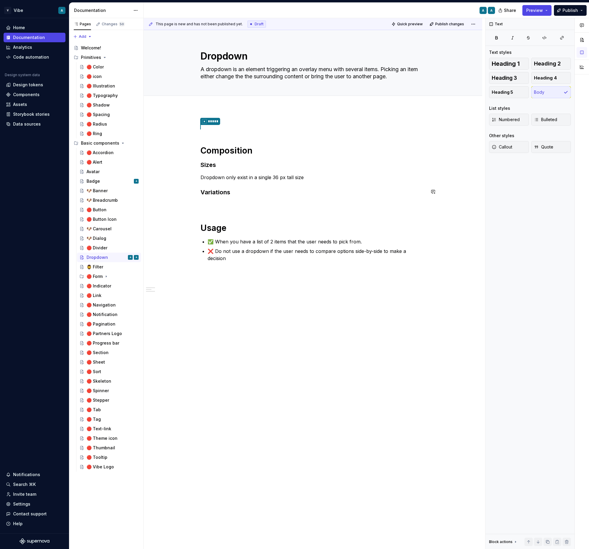
click at [242, 196] on div "* ***** Composition Sizes Dropdown only exist in a single 36 px tall size Varia…" at bounding box center [313, 199] width 225 height 153
click at [264, 211] on div "* ***** Composition Sizes Dropdown only exist in a single 36 px tall size Varia…" at bounding box center [313, 199] width 225 height 153
click at [222, 207] on p "The dropdown" at bounding box center [313, 204] width 225 height 7
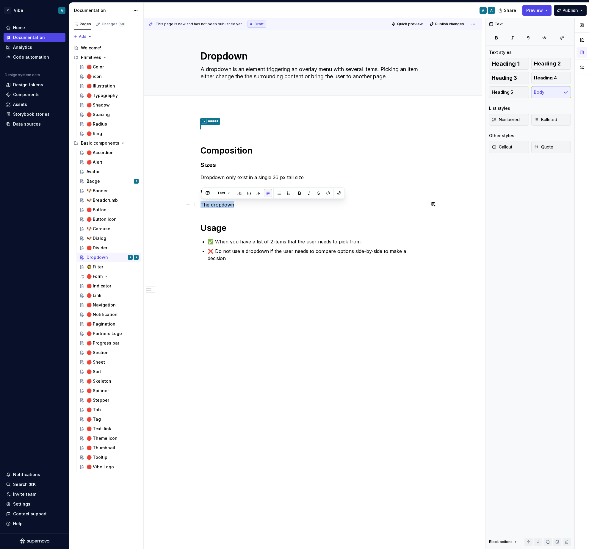
click at [222, 207] on p "The dropdown" at bounding box center [313, 204] width 225 height 7
click at [218, 207] on p "The dropdown" at bounding box center [313, 204] width 225 height 7
click at [211, 207] on p "The dropdown" at bounding box center [313, 204] width 225 height 7
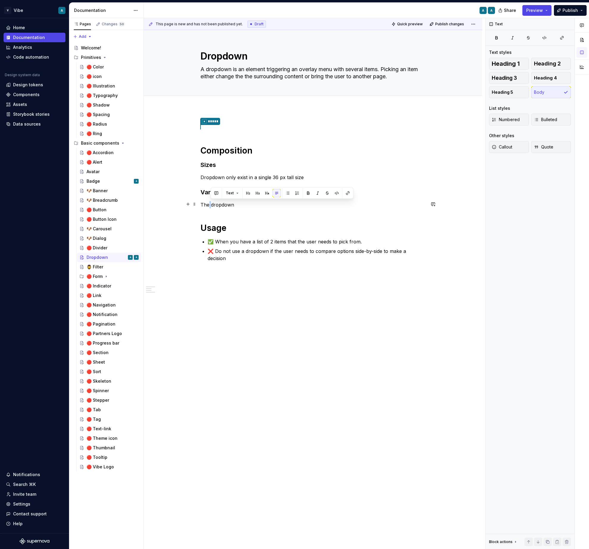
click at [211, 207] on p "The dropdown" at bounding box center [313, 204] width 225 height 7
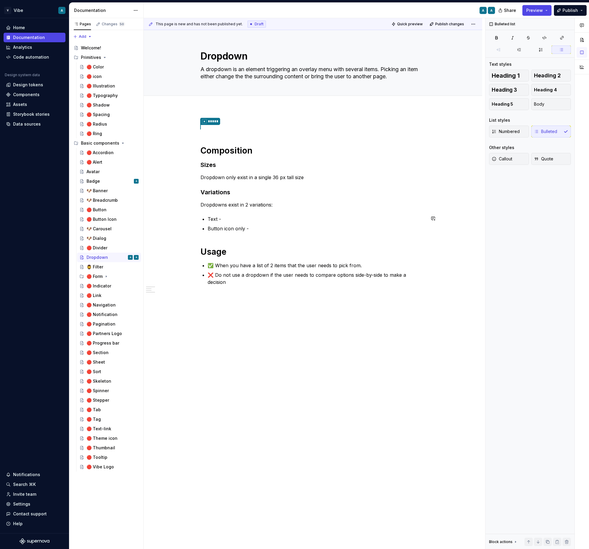
click at [234, 215] on p "Text -" at bounding box center [317, 218] width 218 height 7
click at [231, 218] on p "Text -" at bounding box center [317, 218] width 218 height 7
click at [253, 230] on p "Button icon only -" at bounding box center [317, 228] width 218 height 7
click at [217, 204] on p "Dropdowns exist in 2 variations:" at bounding box center [313, 204] width 225 height 7
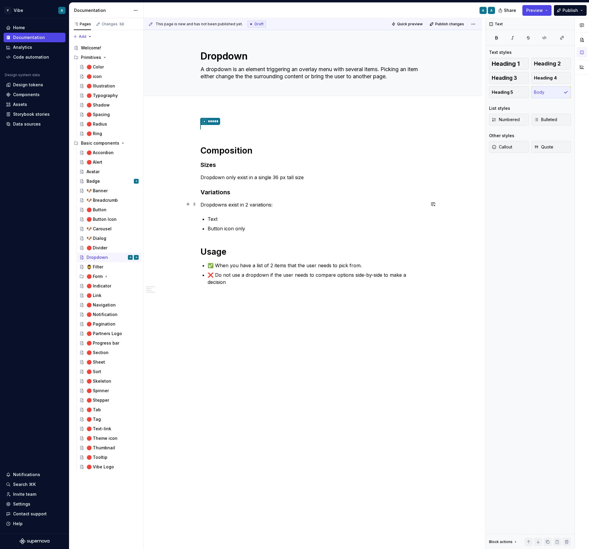
click at [217, 204] on p "Dropdowns exist in 2 variations:" at bounding box center [313, 204] width 225 height 7
click at [218, 205] on p "Dropdowns exist in 2 variations:" at bounding box center [313, 204] width 225 height 7
click at [259, 232] on div "* ***** Composition Sizes Dropdown only exist in a single 36 px tall size Varia…" at bounding box center [313, 211] width 225 height 177
click at [269, 213] on div "* ***** Composition Sizes Dropdown only exist in a single 36 px tall size Varia…" at bounding box center [313, 211] width 225 height 177
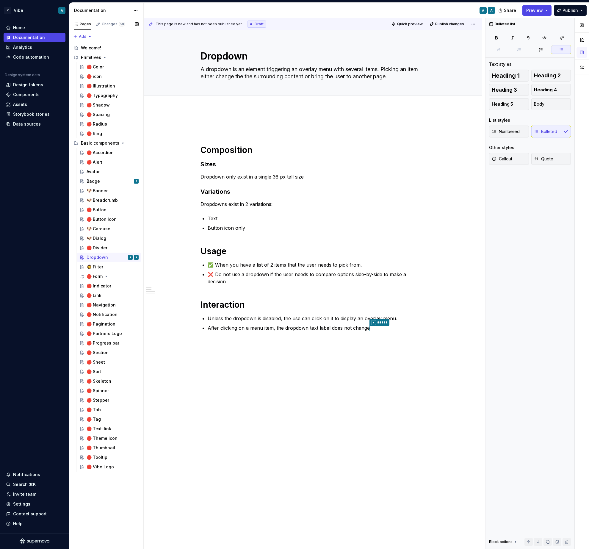
type textarea "*"
